Goal: Find specific page/section: Find specific page/section

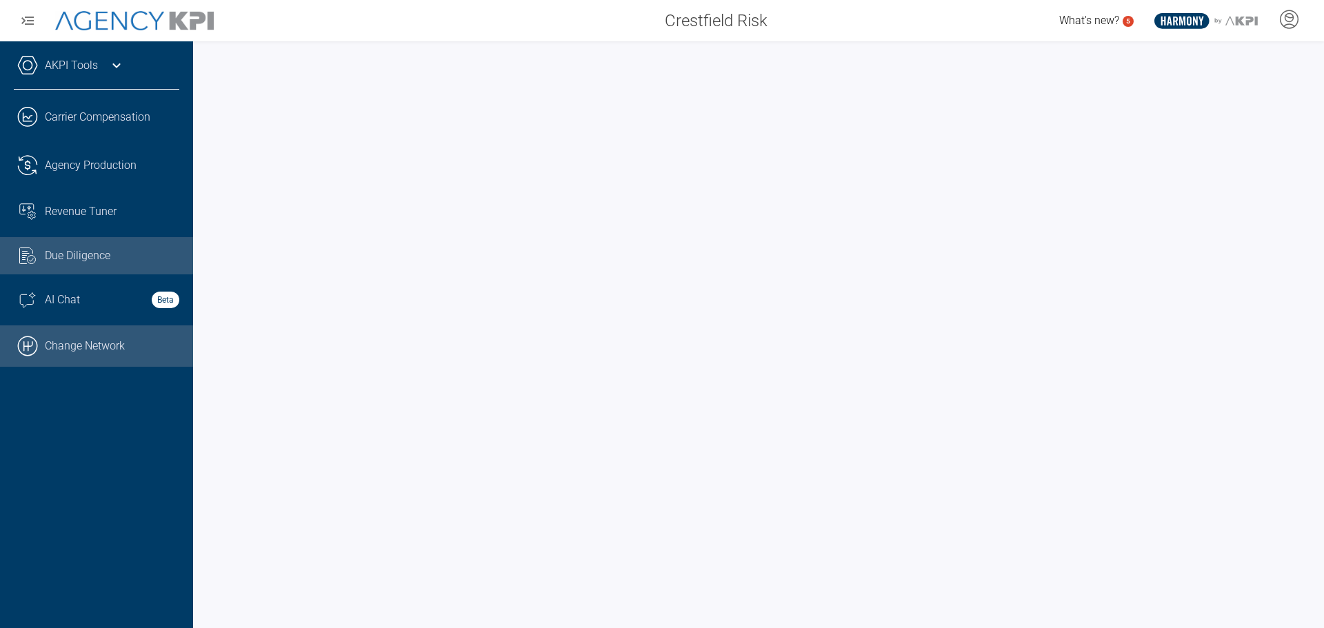
click at [39, 355] on link ".cls-1{fill:none;stroke:#000;stroke-linecap:round;stroke-linejoin:round;stroke-…" at bounding box center [96, 345] width 193 height 41
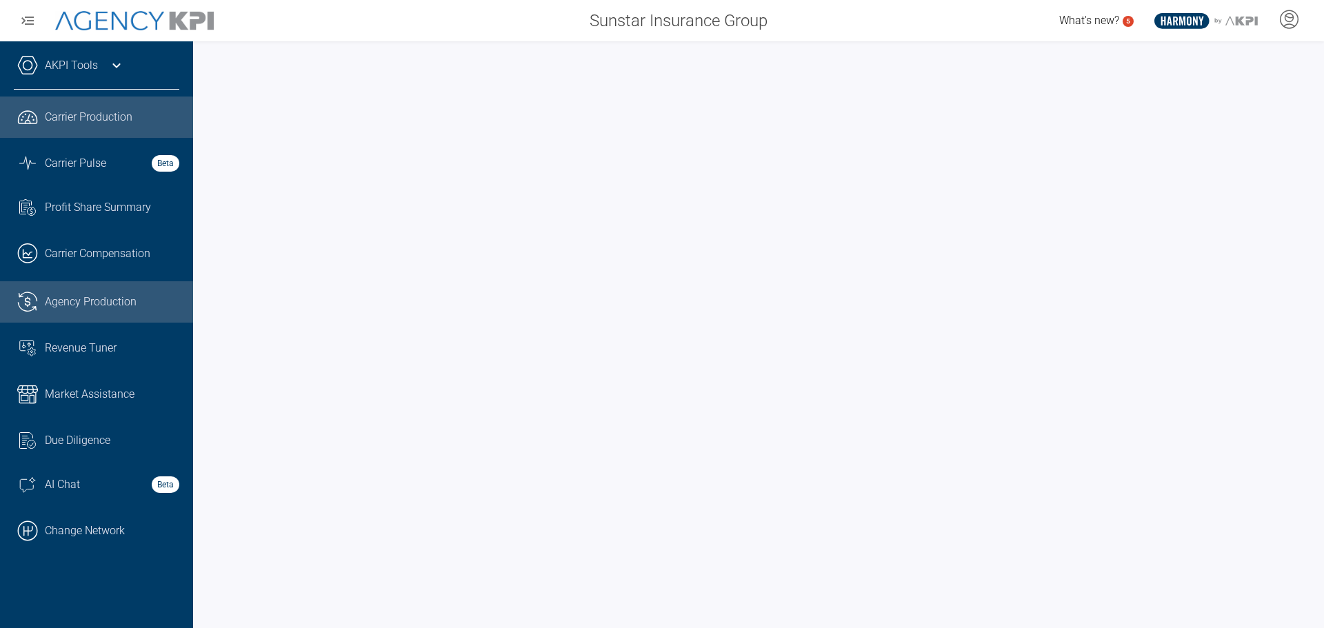
click at [56, 298] on span "Agency Production" at bounding box center [91, 302] width 92 height 17
